Goal: Check status: Check status

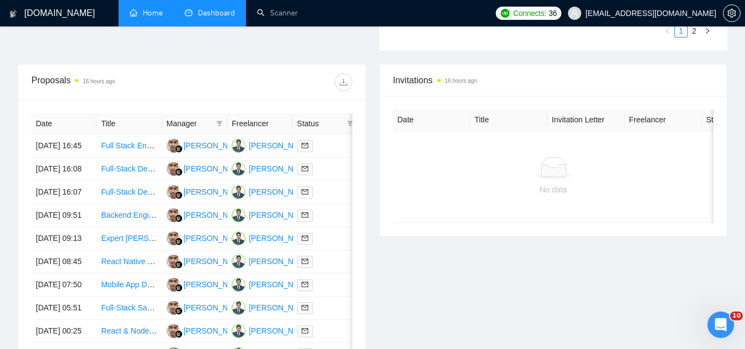
click at [162, 17] on link "Home" at bounding box center [146, 12] width 33 height 9
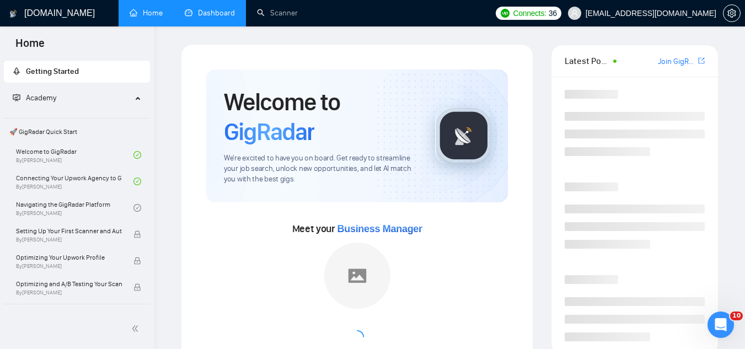
click at [206, 18] on link "Dashboard" at bounding box center [210, 12] width 50 height 9
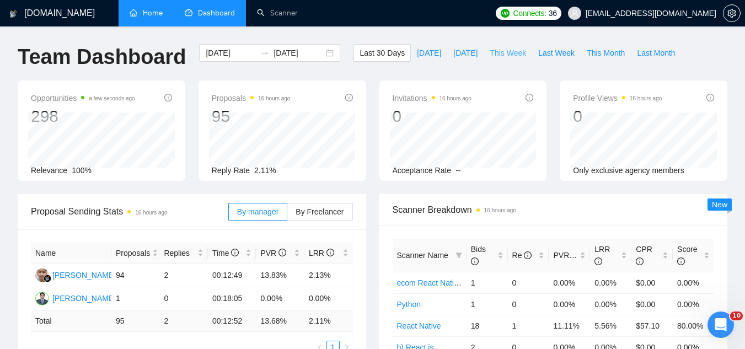
click at [492, 51] on span "This Week" at bounding box center [508, 53] width 36 height 12
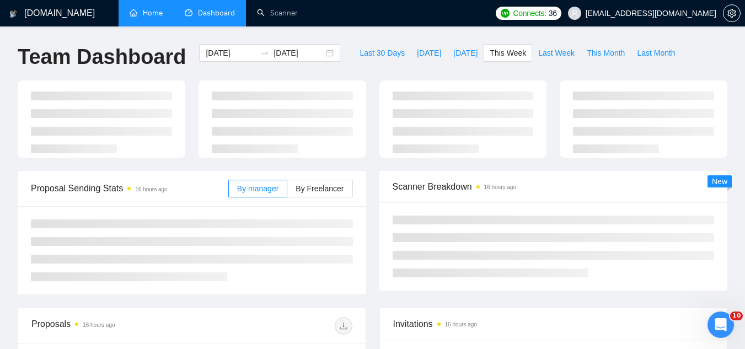
type input "[DATE]"
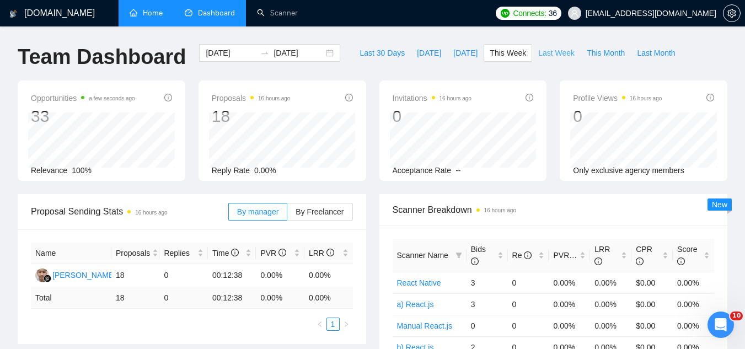
click at [536, 44] on button "Last Week" at bounding box center [556, 53] width 49 height 18
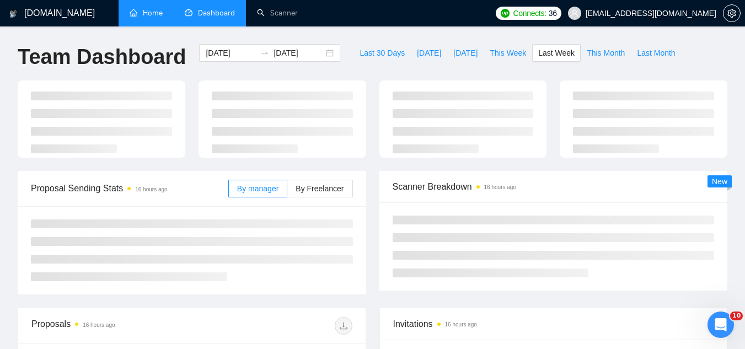
type input "[DATE]"
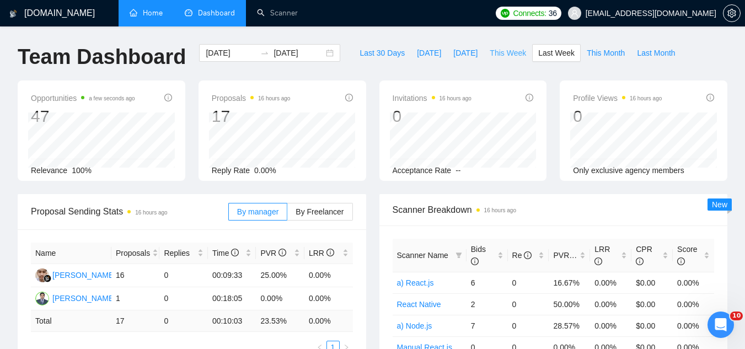
click at [492, 52] on span "This Week" at bounding box center [508, 53] width 36 height 12
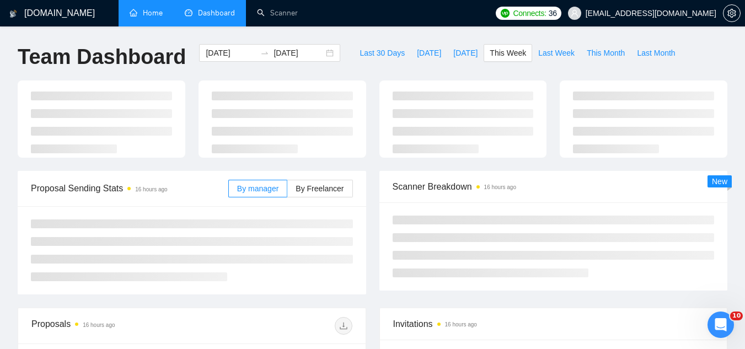
type input "[DATE]"
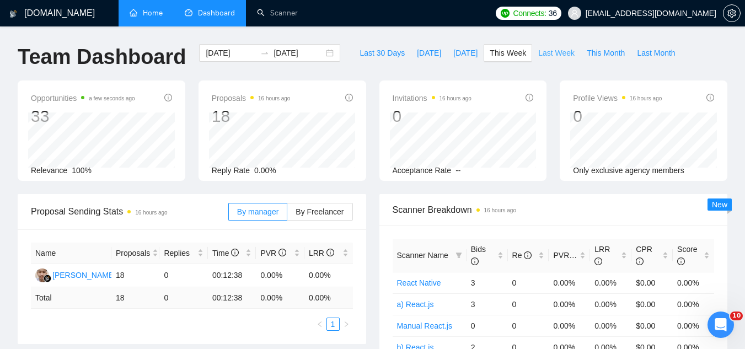
click at [539, 55] on span "Last Week" at bounding box center [557, 53] width 36 height 12
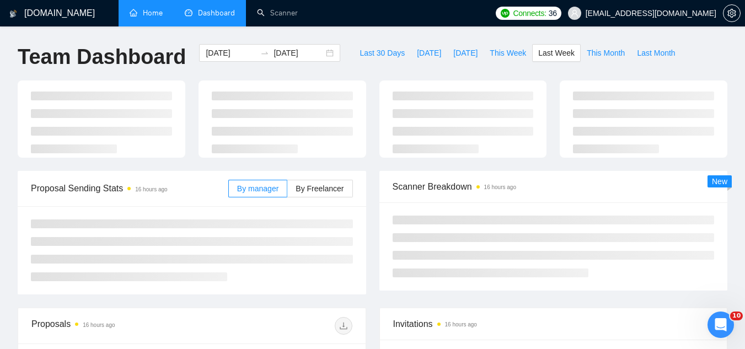
type input "[DATE]"
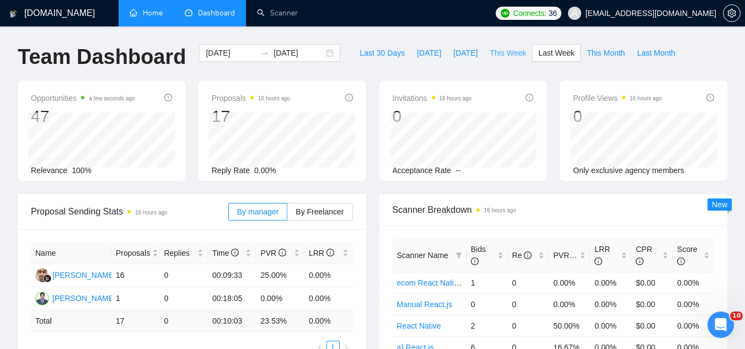
click at [502, 46] on button "This Week" at bounding box center [508, 53] width 49 height 18
type input "[DATE]"
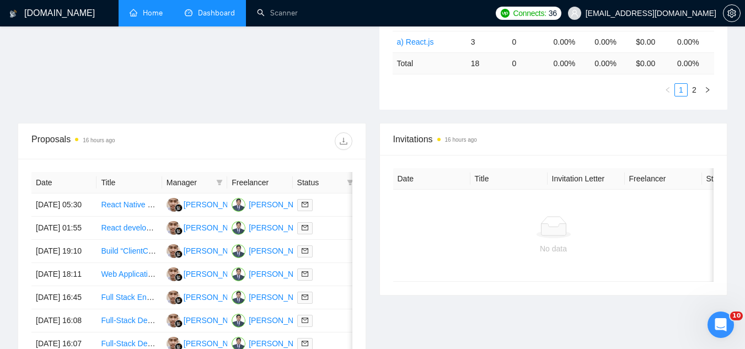
scroll to position [331, 0]
